Goal: Transaction & Acquisition: Purchase product/service

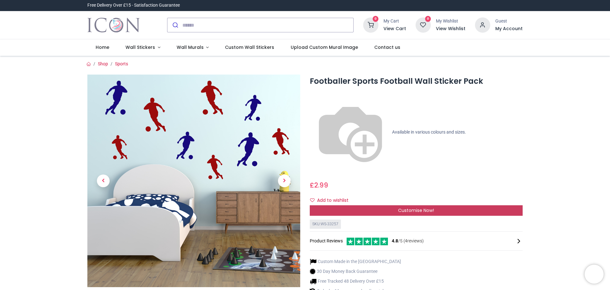
click at [418, 207] on span "Customise Now!" at bounding box center [416, 210] width 36 height 6
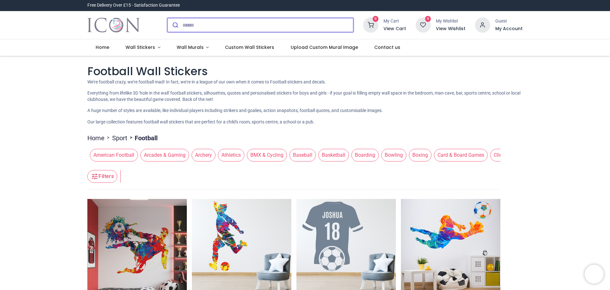
click at [284, 30] on input "search" at bounding box center [267, 25] width 171 height 14
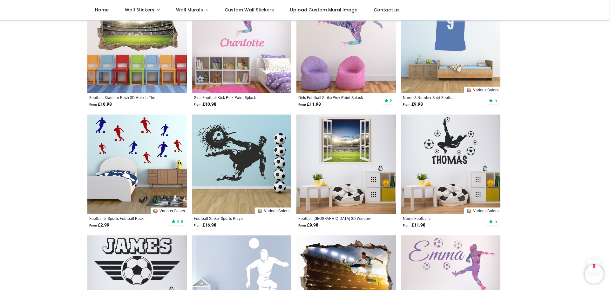
scroll to position [413, 0]
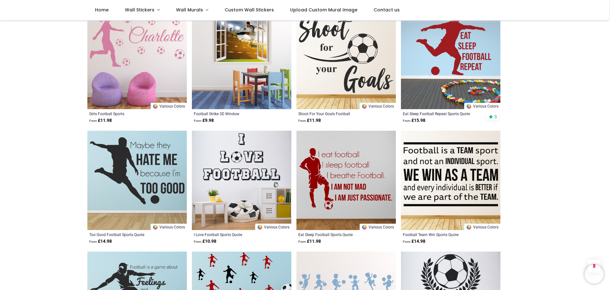
scroll to position [1365, 0]
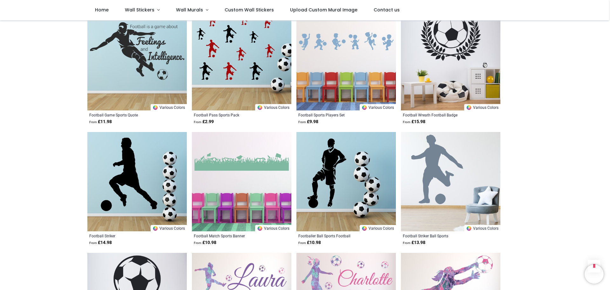
scroll to position [1556, 0]
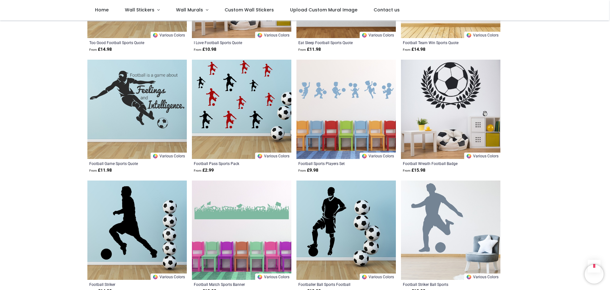
click at [373, 97] on img at bounding box center [345, 109] width 99 height 99
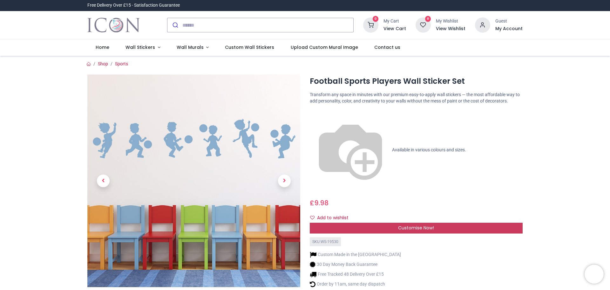
click at [424, 223] on div "Customise Now!" at bounding box center [416, 228] width 213 height 11
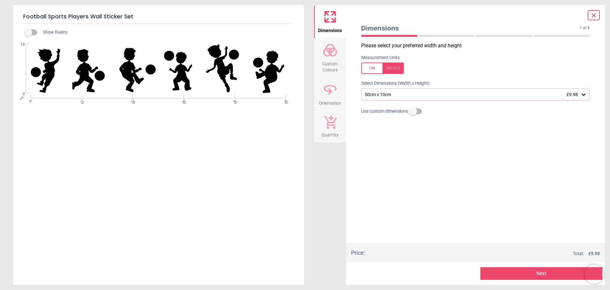
click at [335, 62] on span "Custom Colours" at bounding box center [330, 66] width 30 height 16
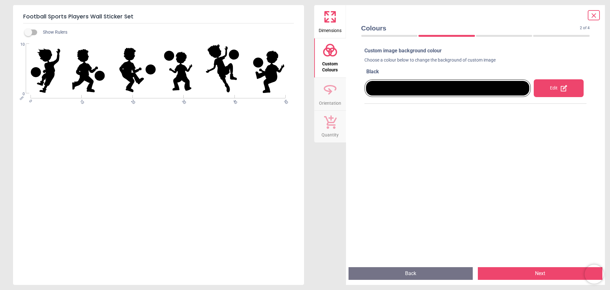
click at [408, 82] on div at bounding box center [447, 88] width 163 height 15
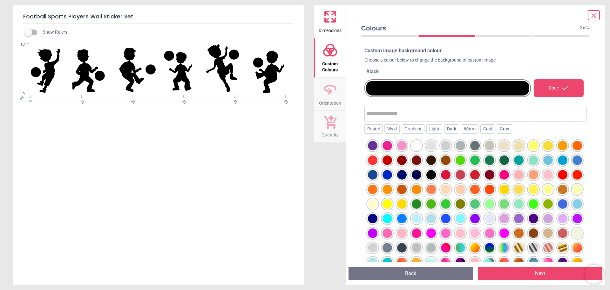
click at [557, 180] on div at bounding box center [562, 175] width 10 height 10
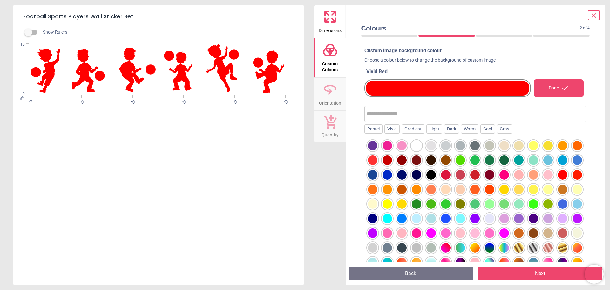
click at [437, 274] on button "Back" at bounding box center [410, 273] width 124 height 13
